Goal: Find specific page/section: Find specific page/section

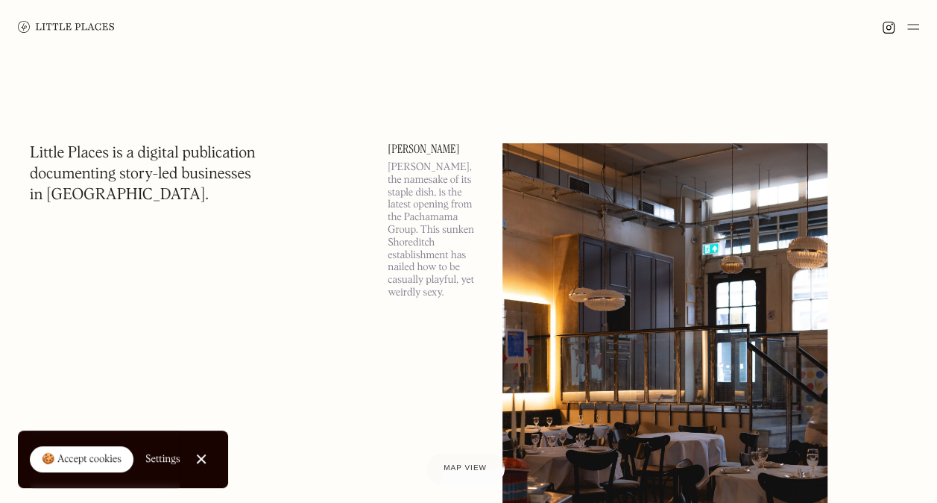
click at [912, 25] on img at bounding box center [914, 27] width 12 height 18
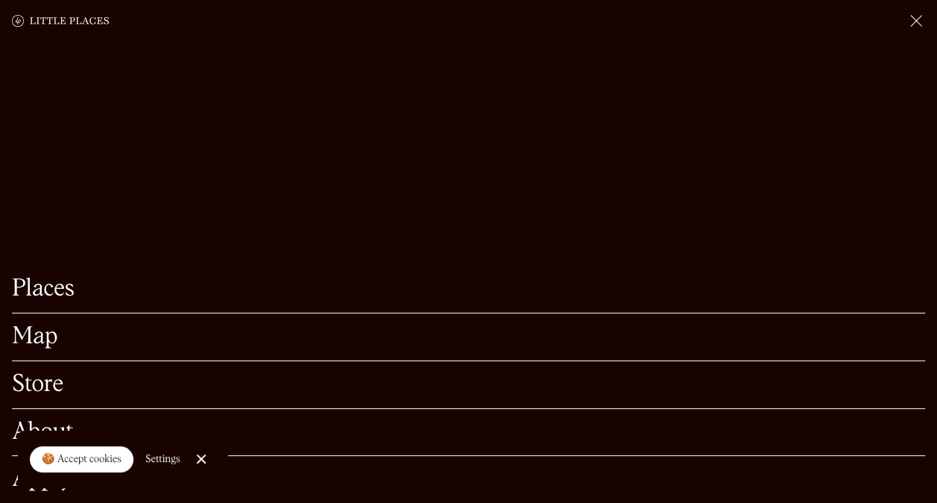
click at [66, 421] on link "About" at bounding box center [469, 432] width 914 height 23
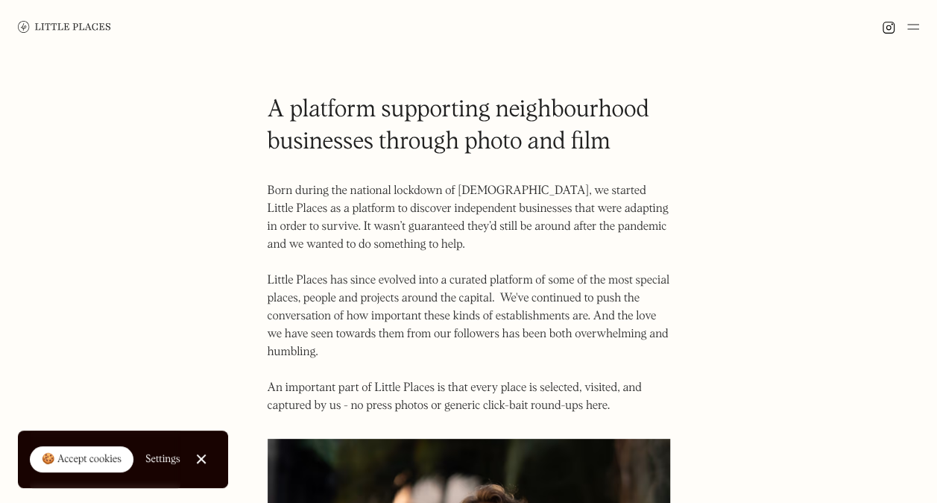
click at [915, 25] on img at bounding box center [914, 27] width 12 height 18
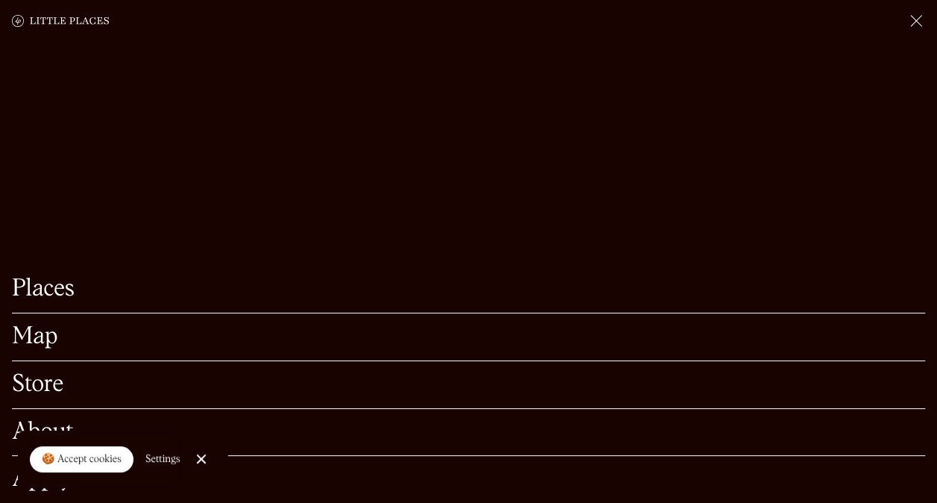
click at [198, 460] on div at bounding box center [201, 459] width 10 height 10
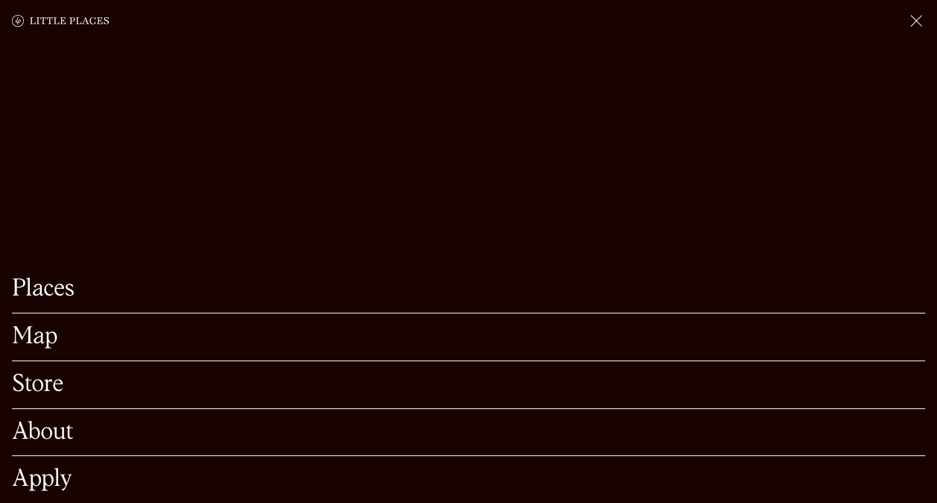
click at [99, 468] on link "Apply" at bounding box center [469, 479] width 914 height 23
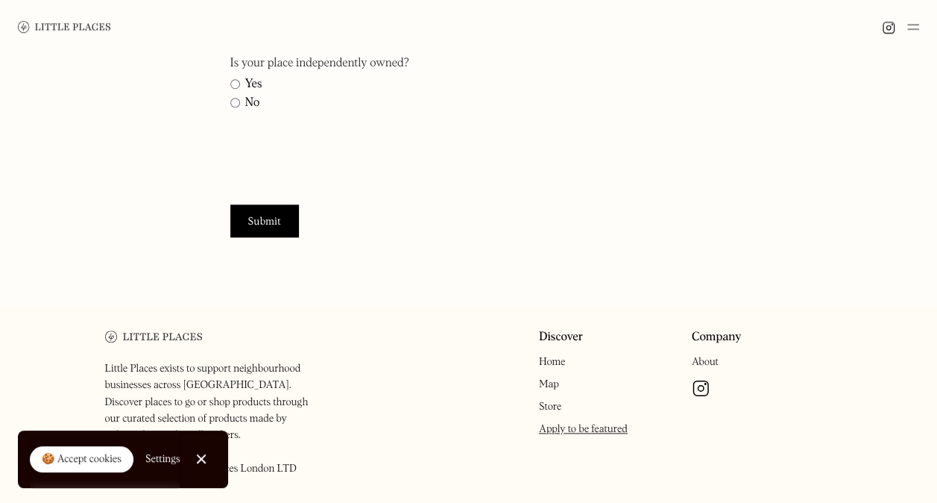
scroll to position [704, 0]
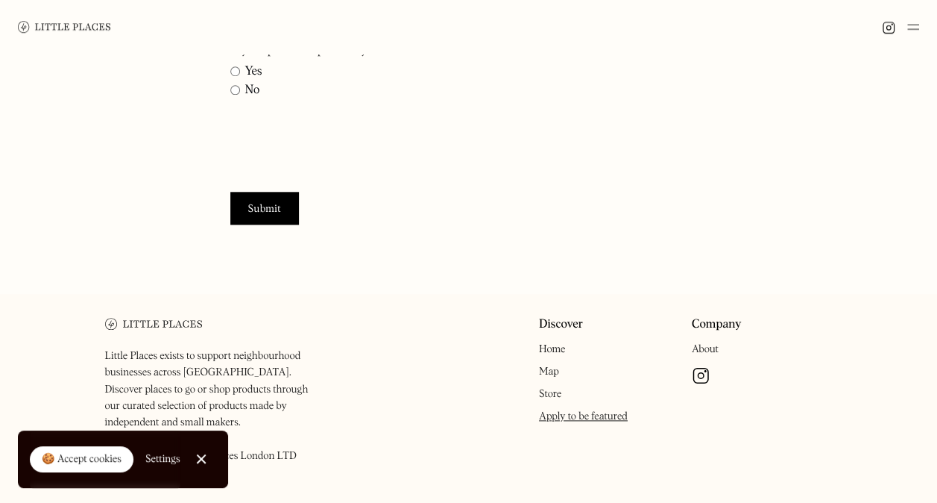
click at [204, 461] on div at bounding box center [201, 459] width 10 height 10
